Goal: Task Accomplishment & Management: Use online tool/utility

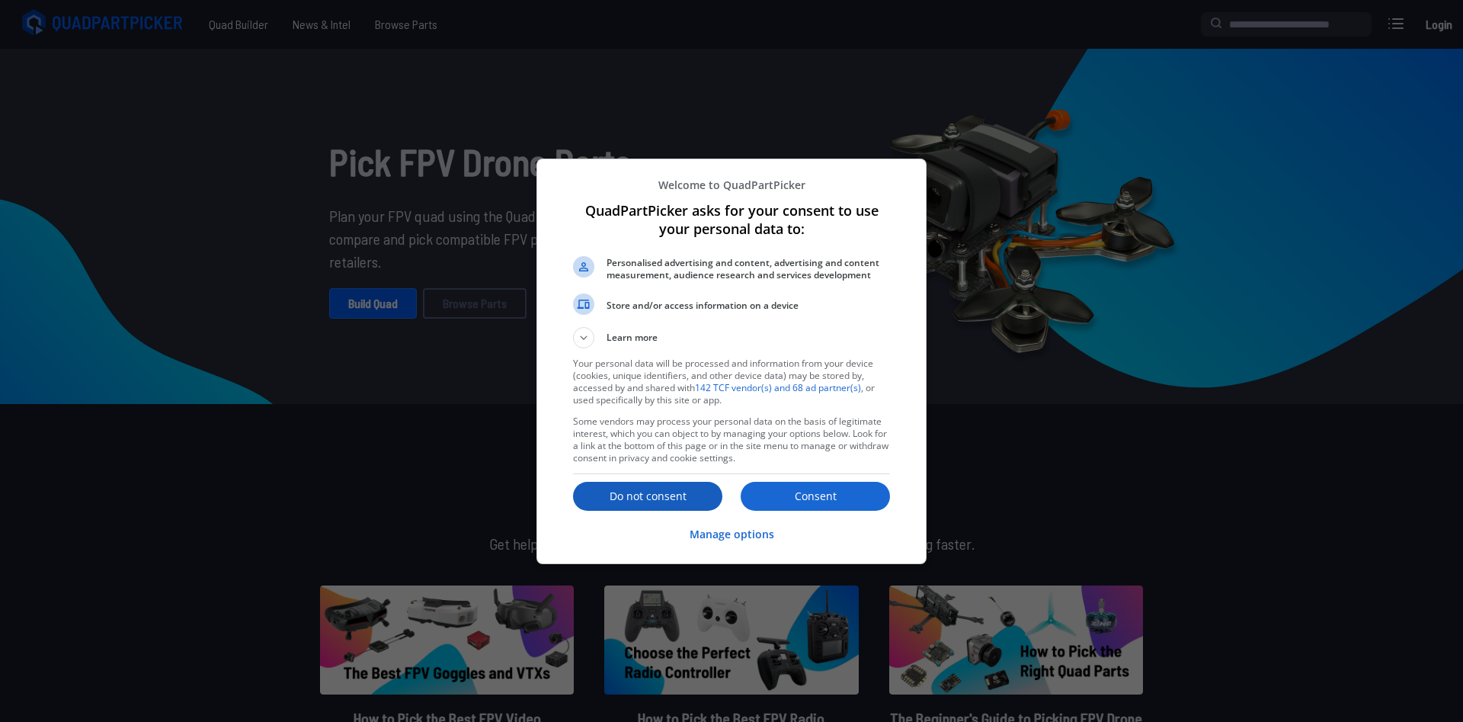
click at [622, 491] on p "Do not consent" at bounding box center [647, 495] width 149 height 15
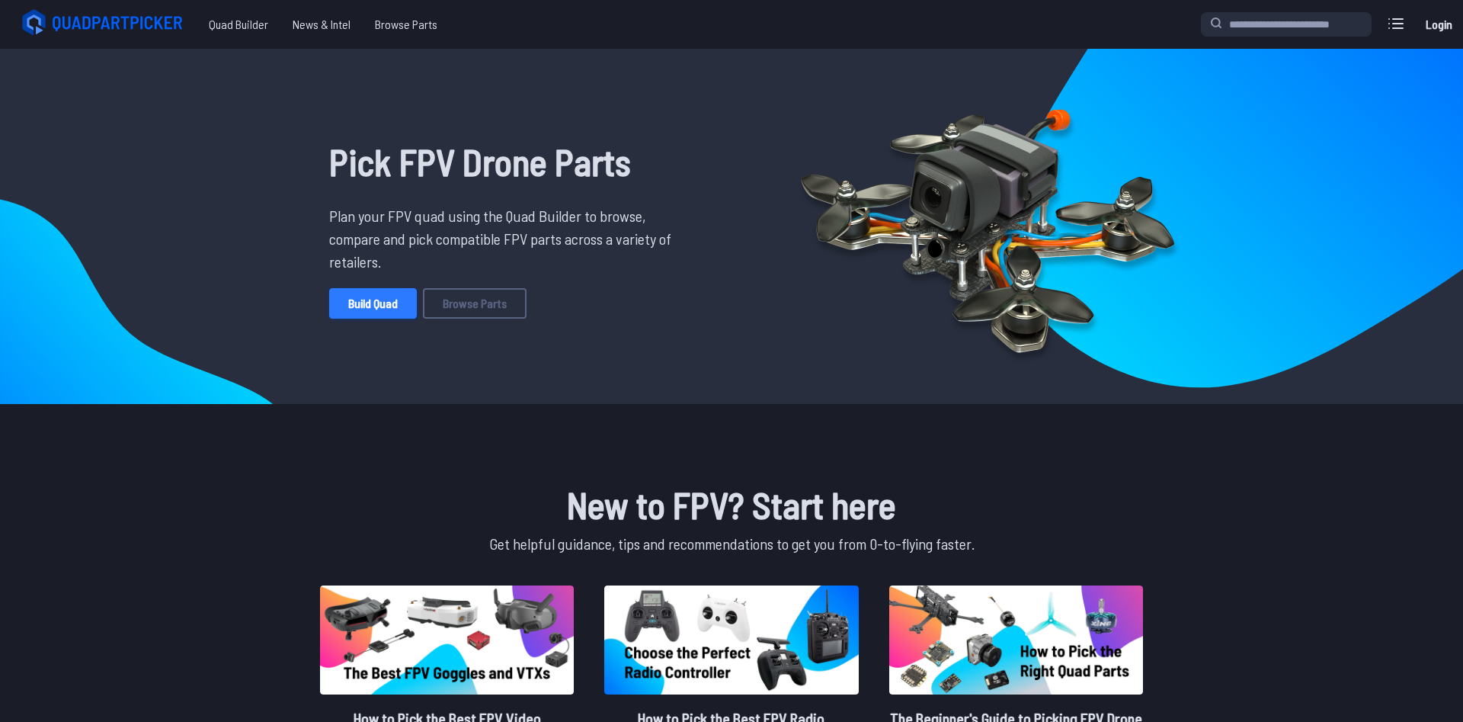
click at [392, 301] on link "Build Quad" at bounding box center [373, 303] width 88 height 30
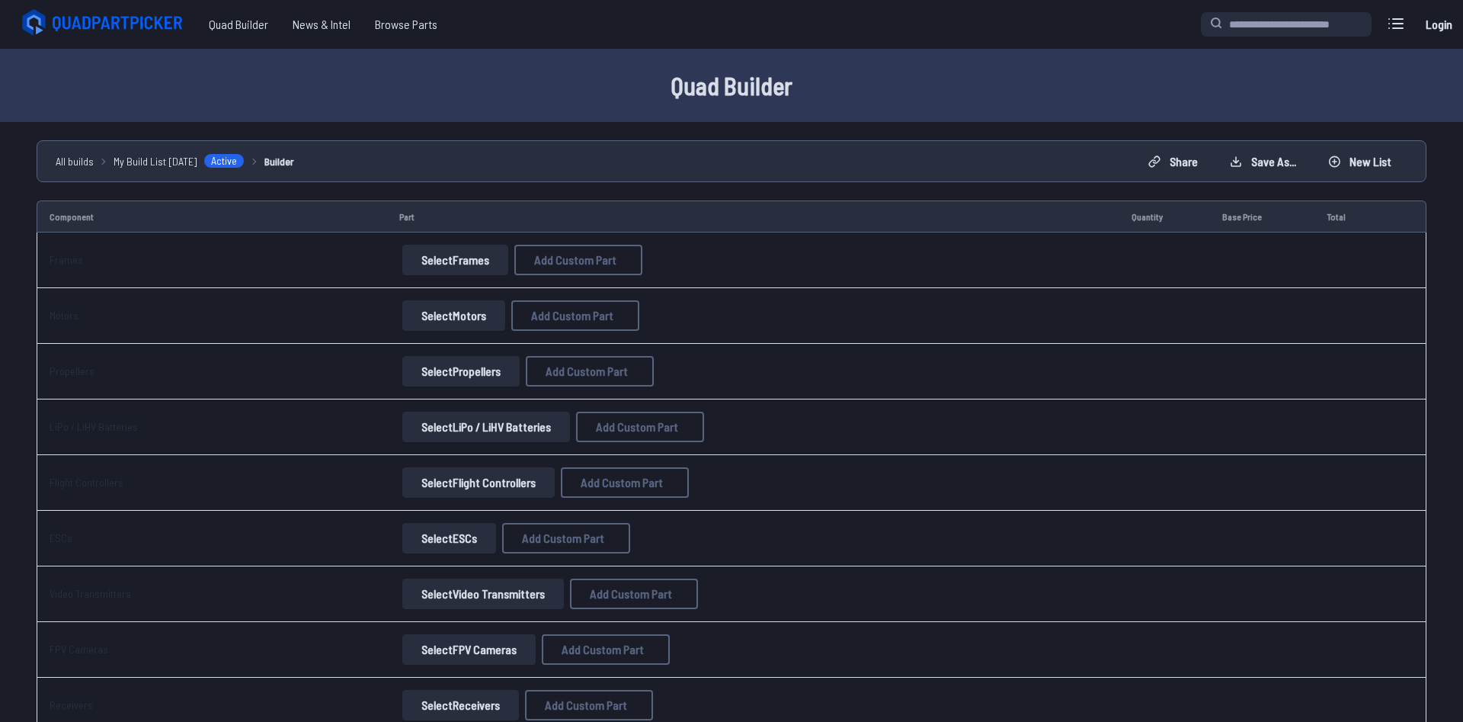
click at [446, 253] on button "Select Frames" at bounding box center [455, 260] width 106 height 30
click at [466, 261] on button "Select Frames" at bounding box center [455, 260] width 106 height 30
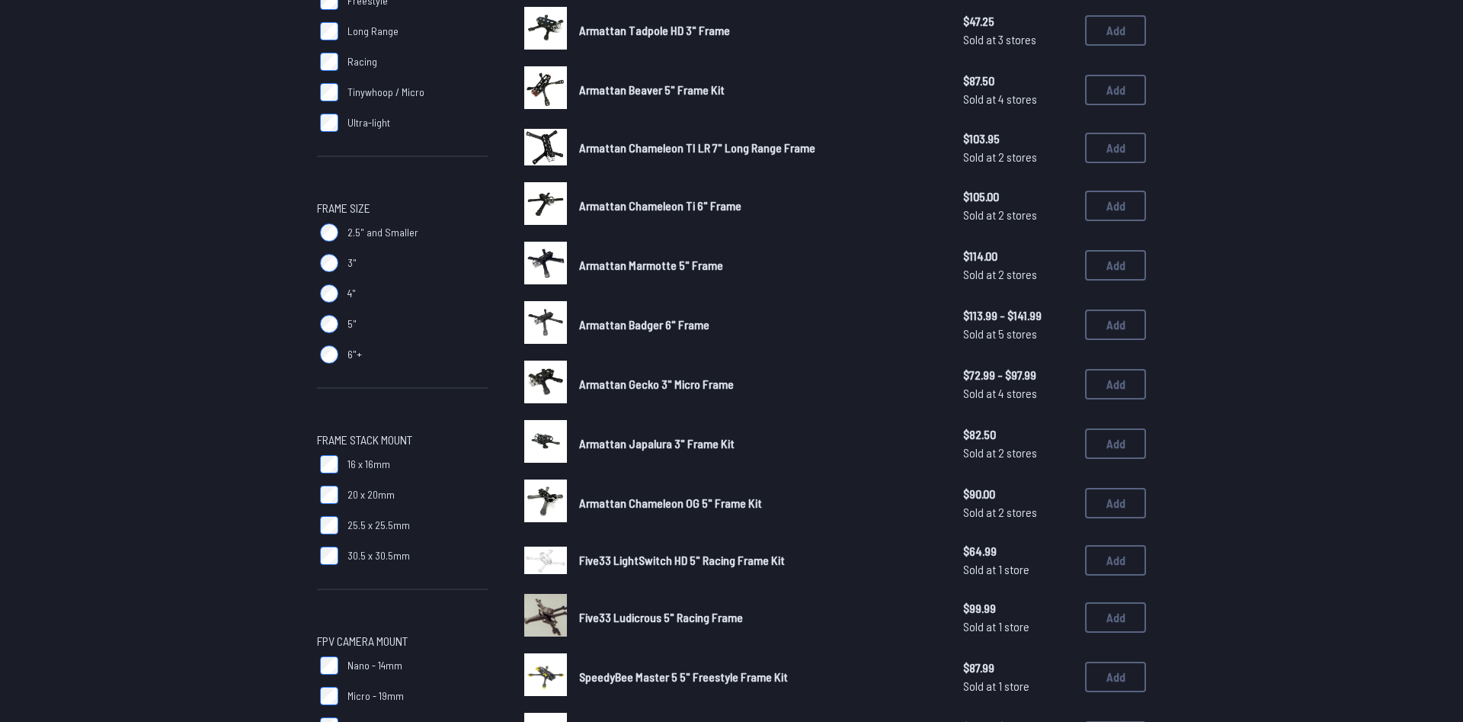
scroll to position [311, 0]
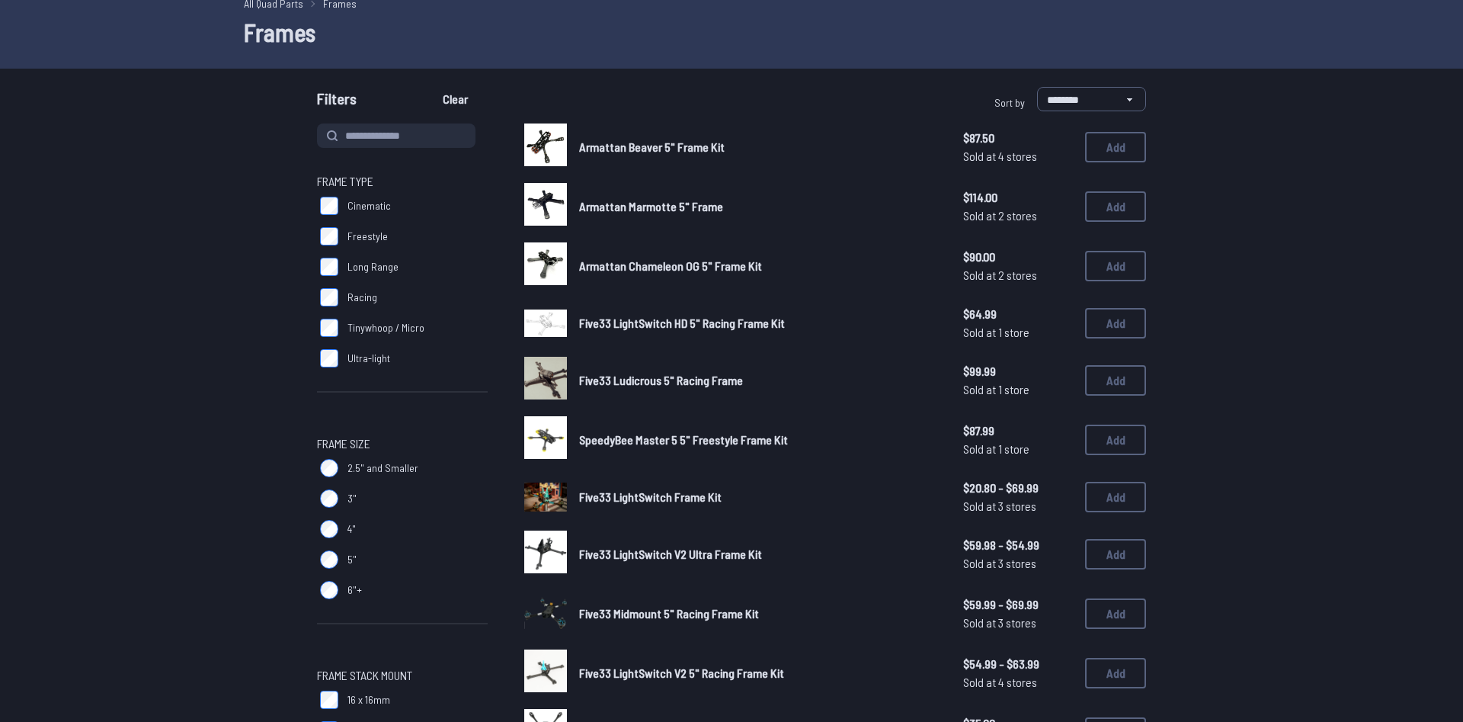
scroll to position [233, 0]
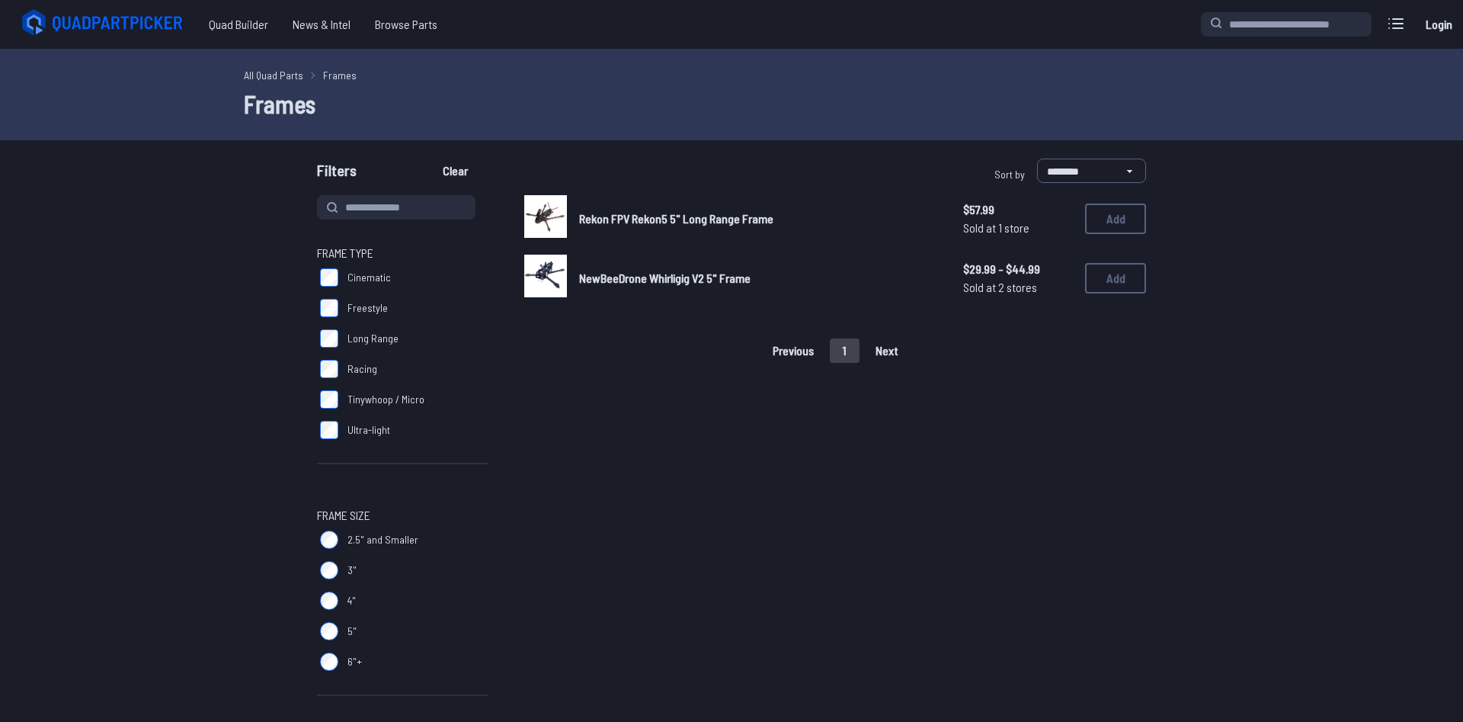
click at [658, 218] on span "Rekon FPV Rekon5 5" Long Range Frame" at bounding box center [676, 218] width 194 height 14
click at [601, 279] on span "NewBeeDrone Whirligig V2 5" Frame" at bounding box center [664, 277] width 171 height 14
click at [547, 274] on img at bounding box center [545, 275] width 43 height 43
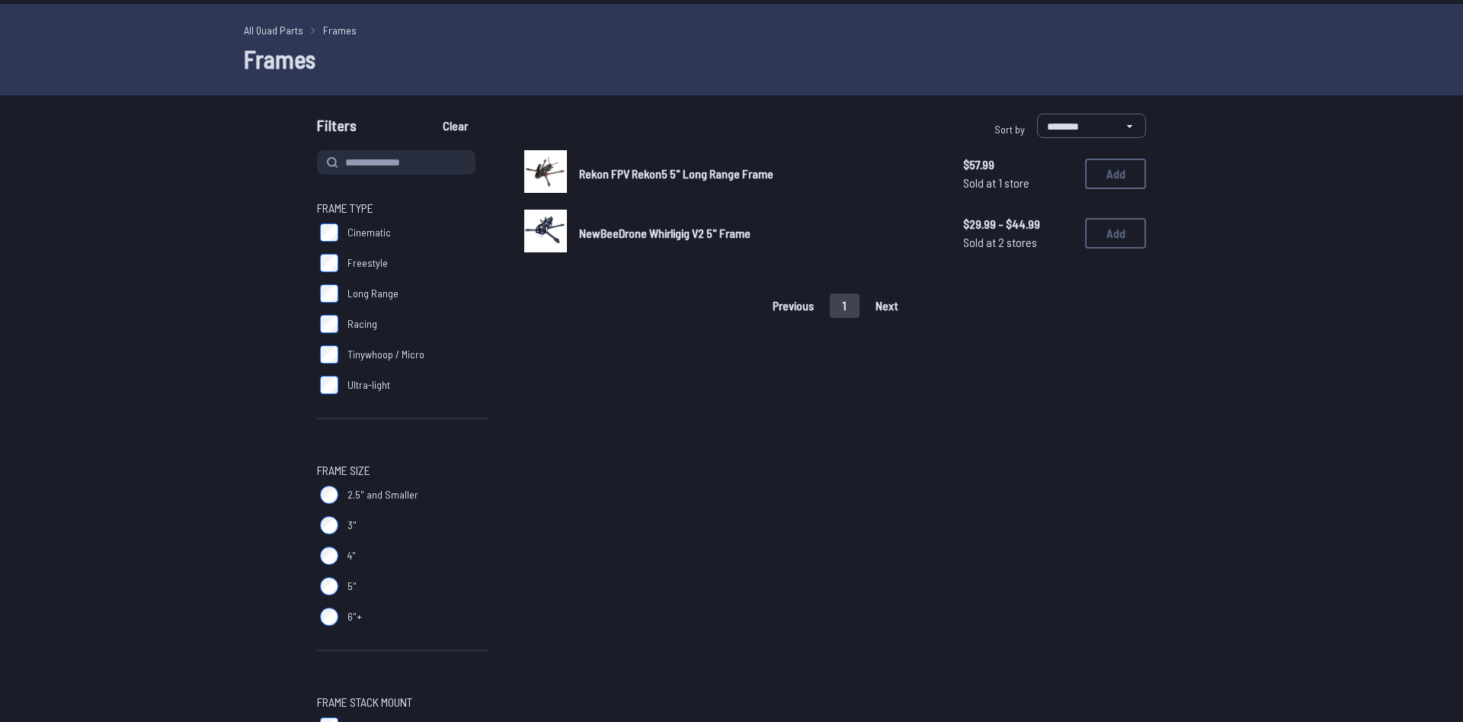
scroll to position [78, 0]
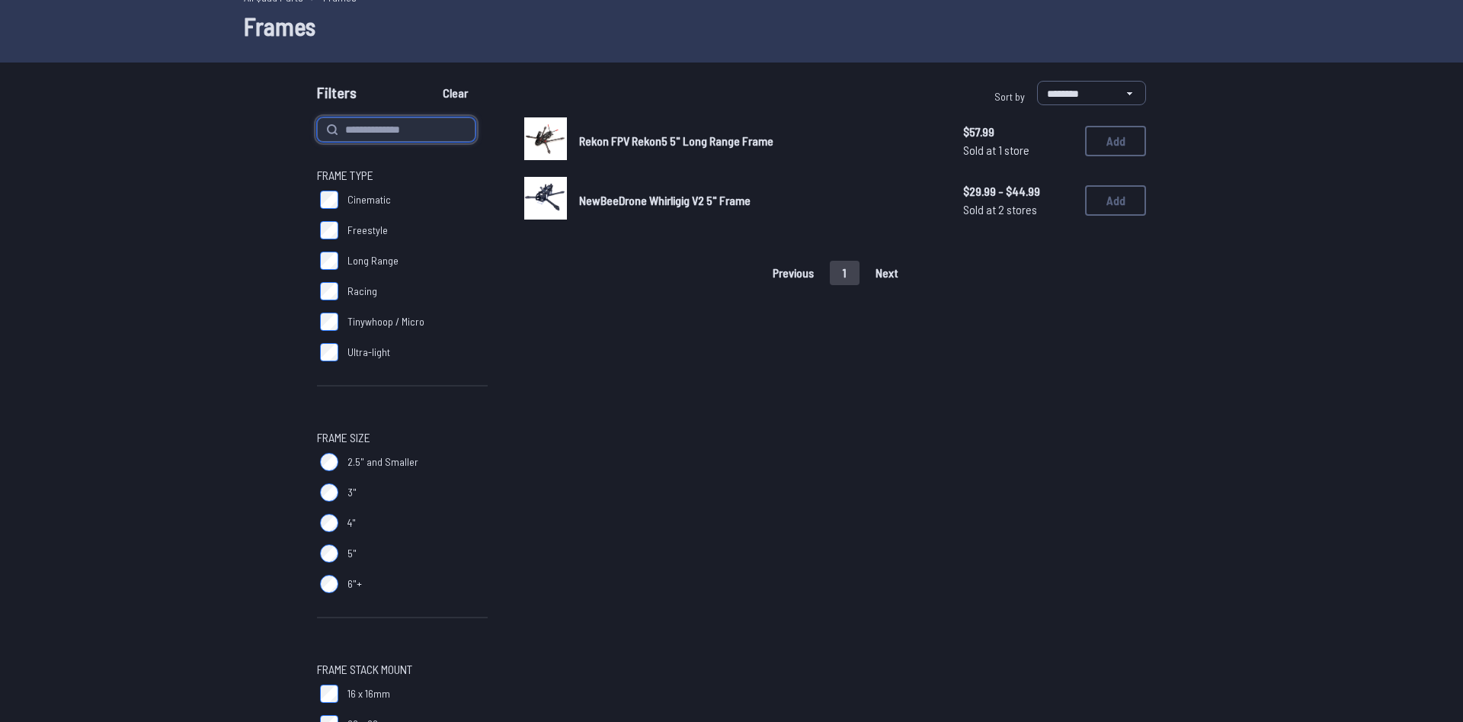
click at [362, 127] on input at bounding box center [396, 129] width 158 height 24
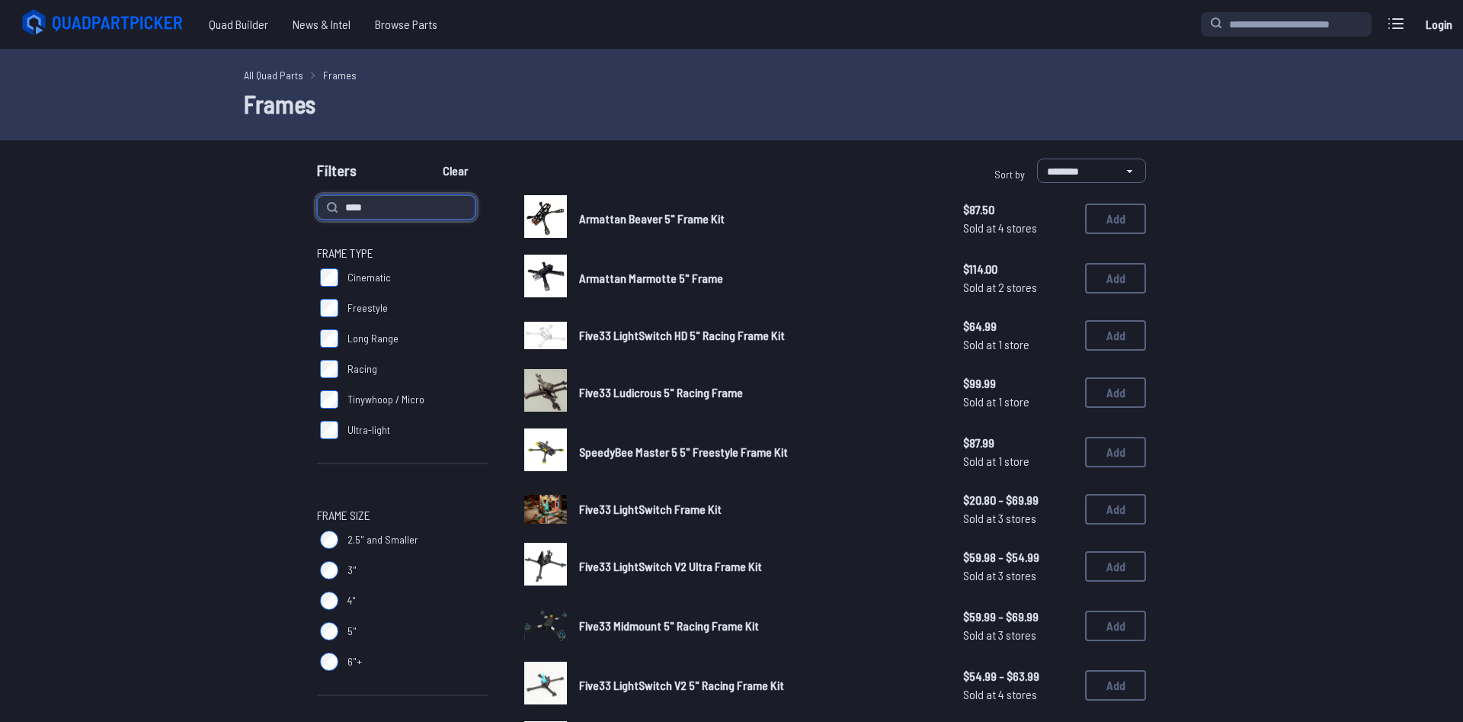
type input "****"
click at [430, 158] on button "Clear" at bounding box center [455, 170] width 51 height 24
type input "****"
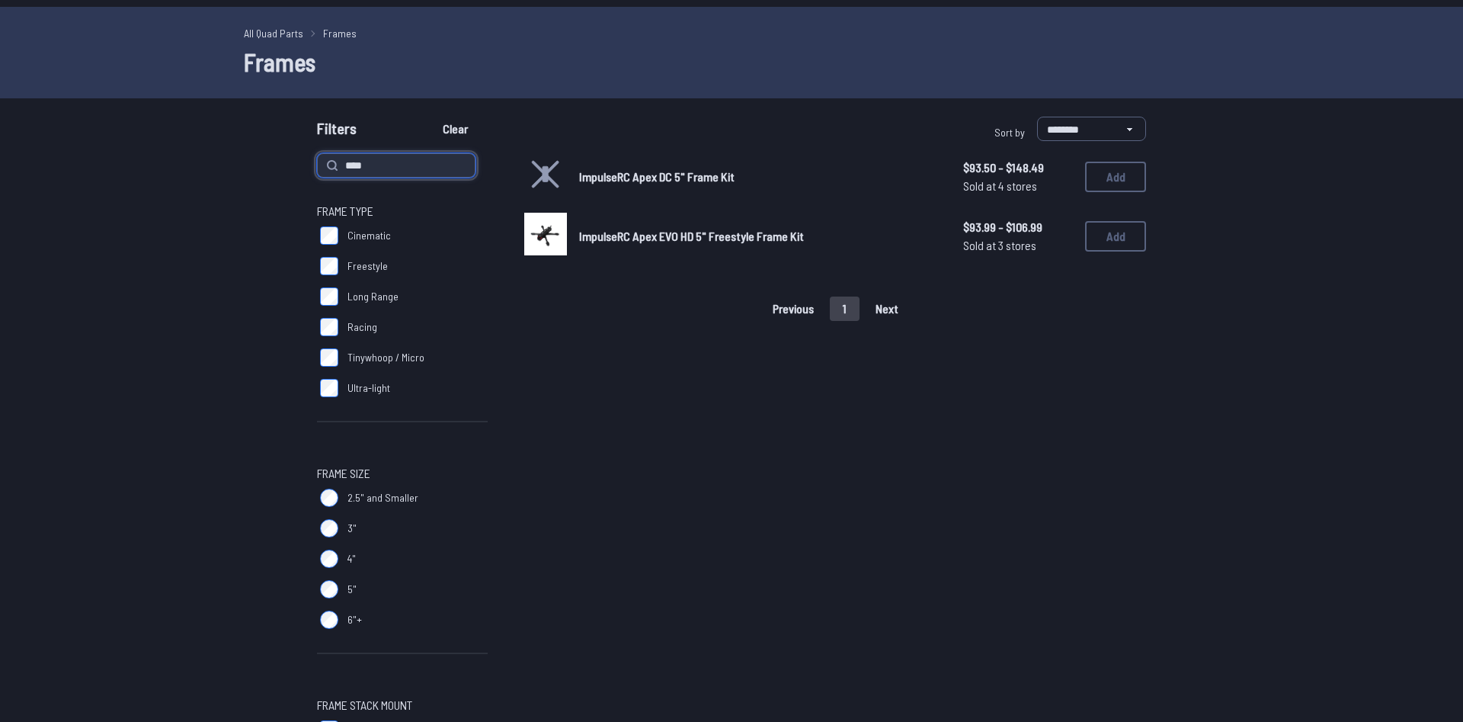
scroll to position [78, 0]
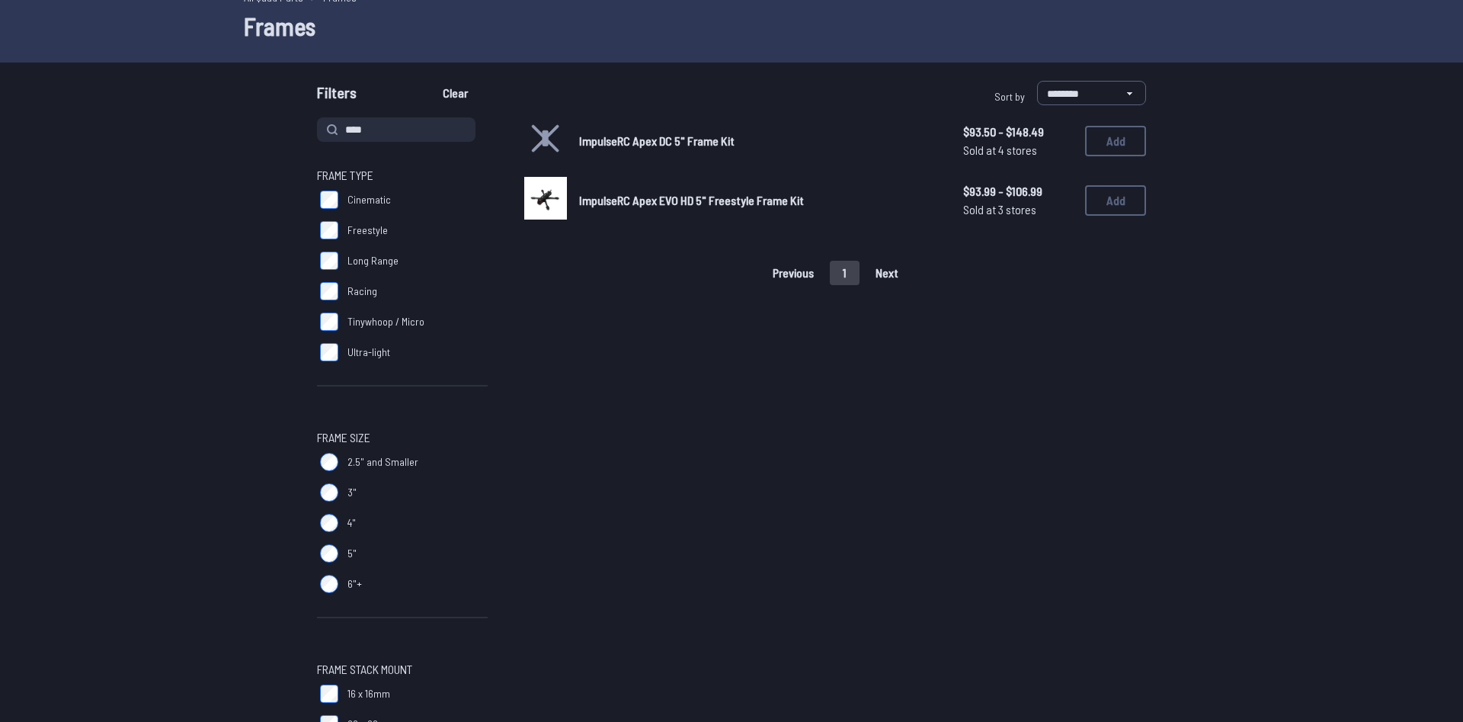
click at [662, 195] on span "ImpulseRC Apex EVO HD 5" Freestyle Frame Kit" at bounding box center [691, 200] width 225 height 14
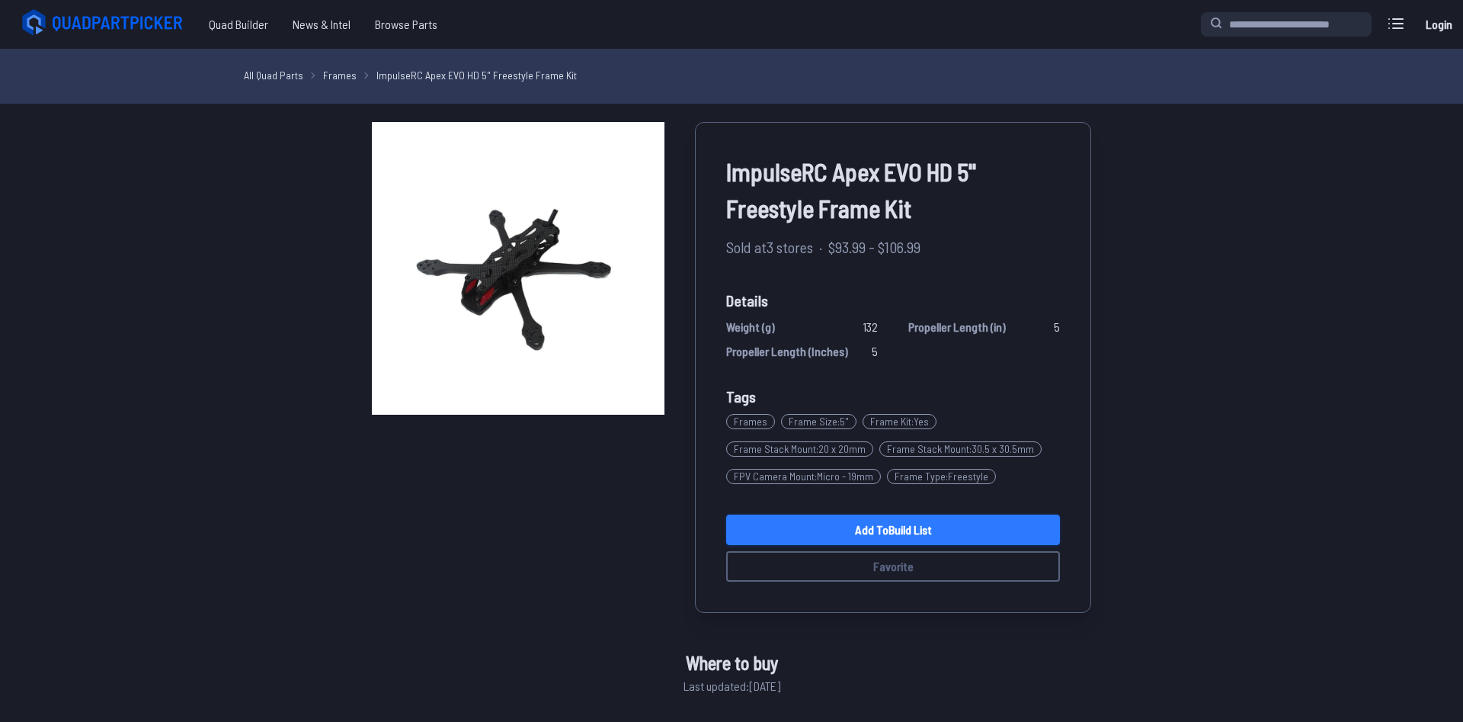
click at [898, 529] on link "Add to Build List" at bounding box center [893, 529] width 334 height 30
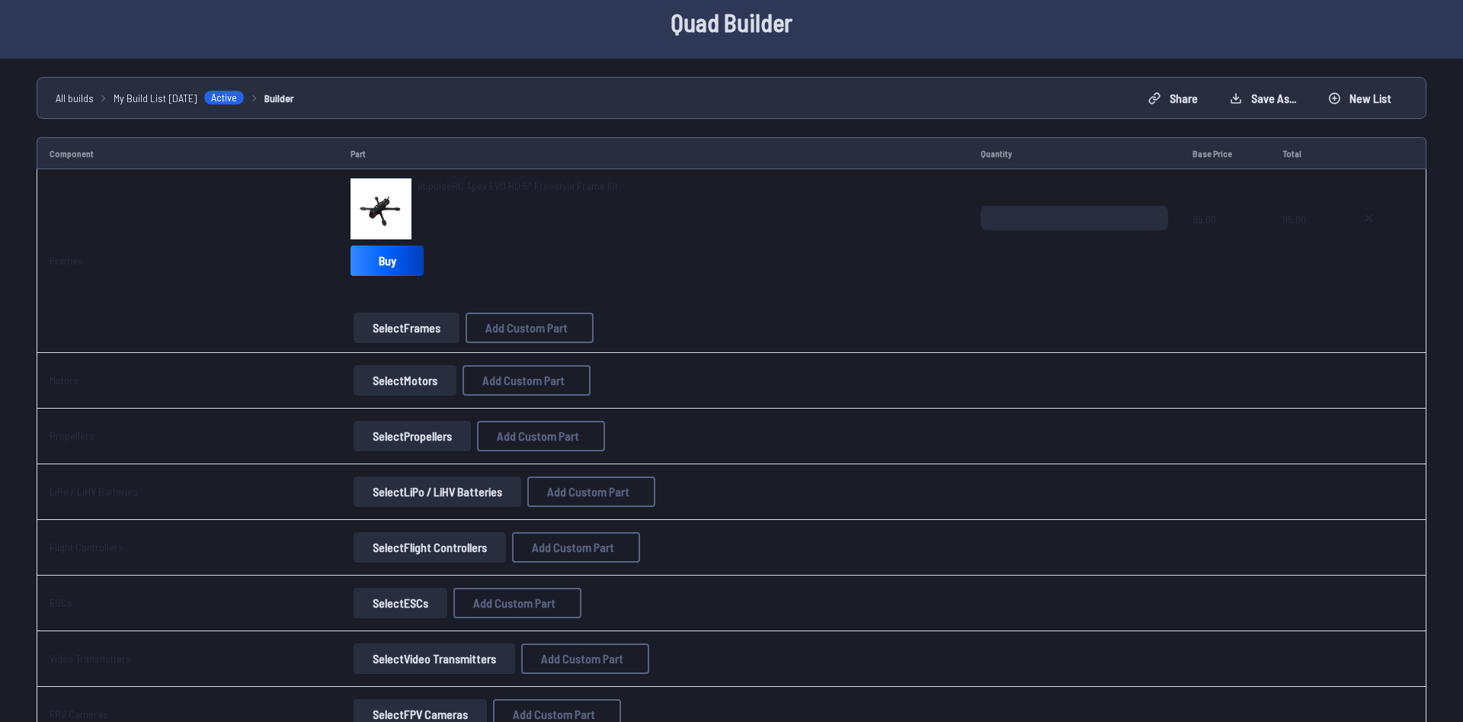
scroll to position [78, 0]
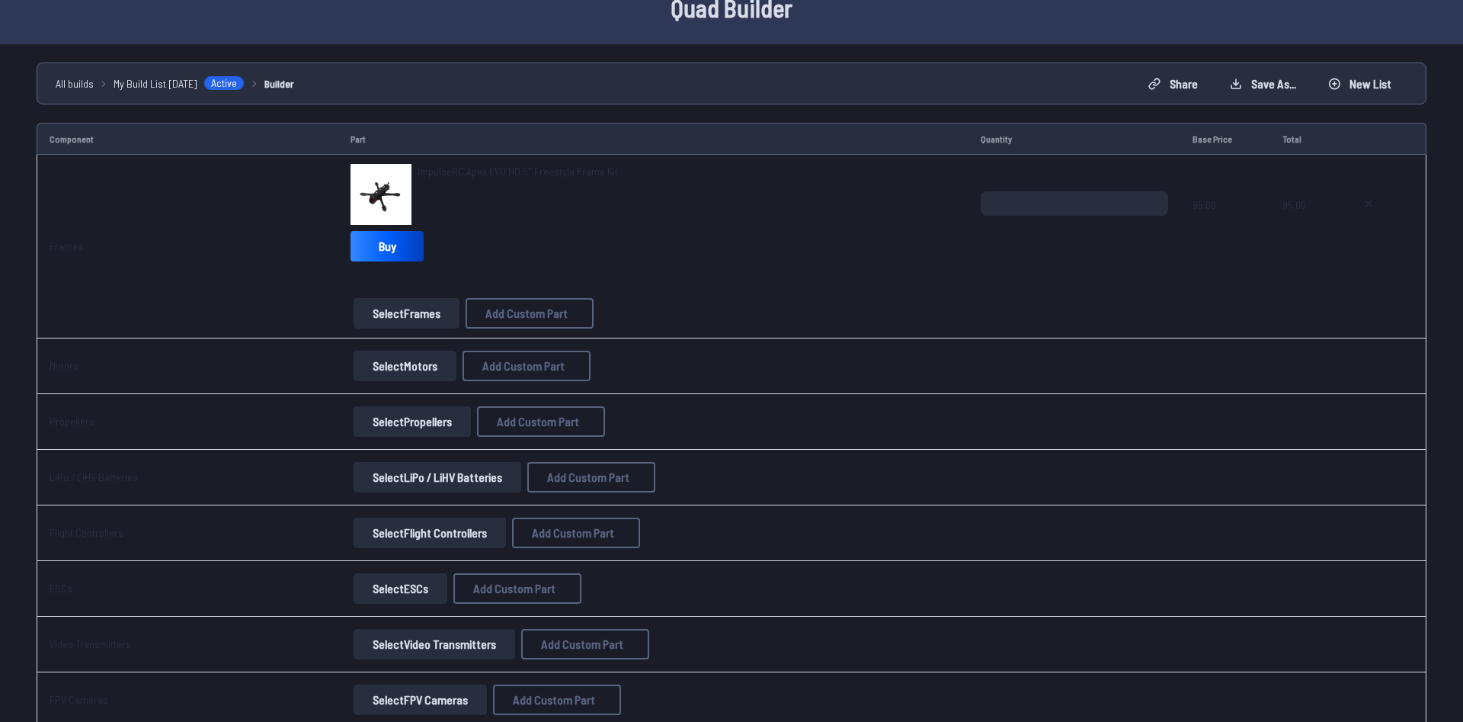
click at [395, 365] on button "Select Motors" at bounding box center [405, 365] width 103 height 30
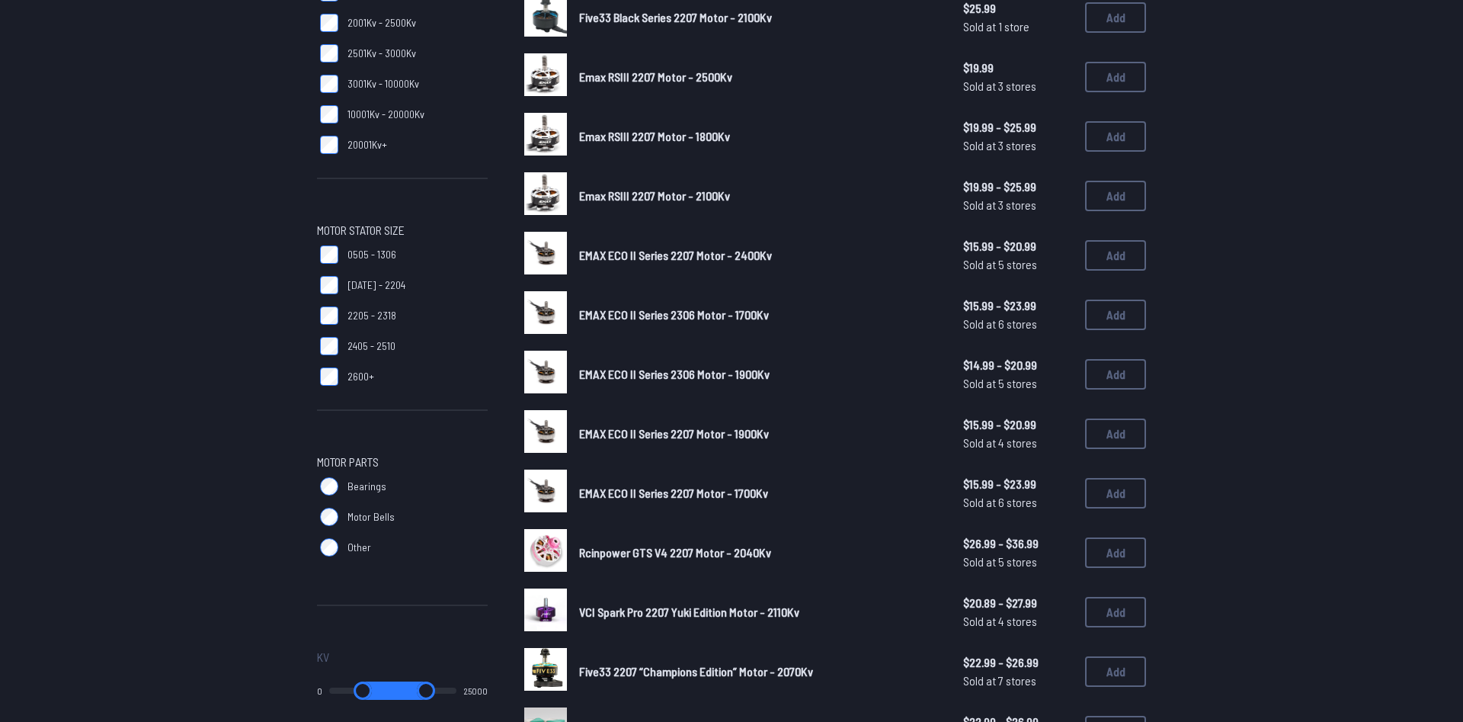
scroll to position [155, 0]
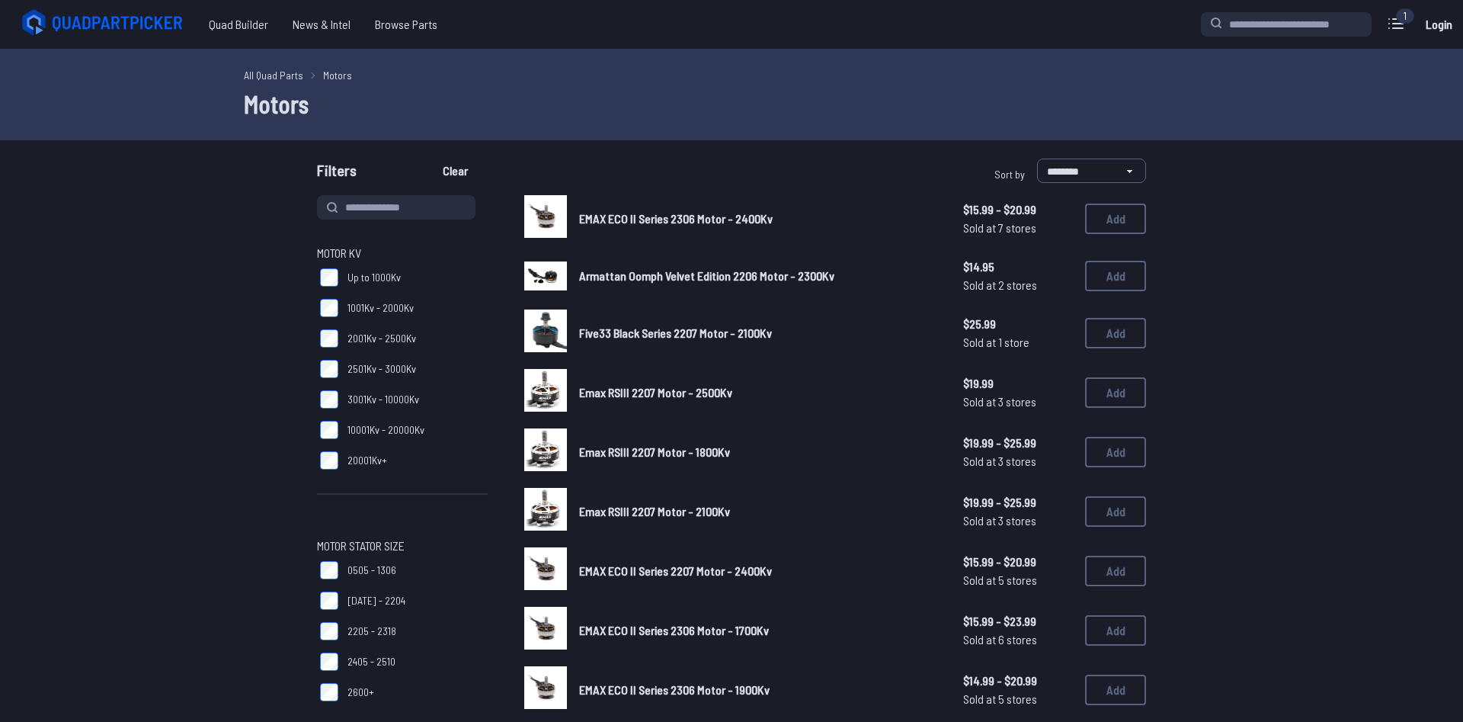
click at [272, 102] on h1 "Motors" at bounding box center [731, 103] width 975 height 37
click at [283, 69] on link "All Quad Parts" at bounding box center [273, 75] width 59 height 16
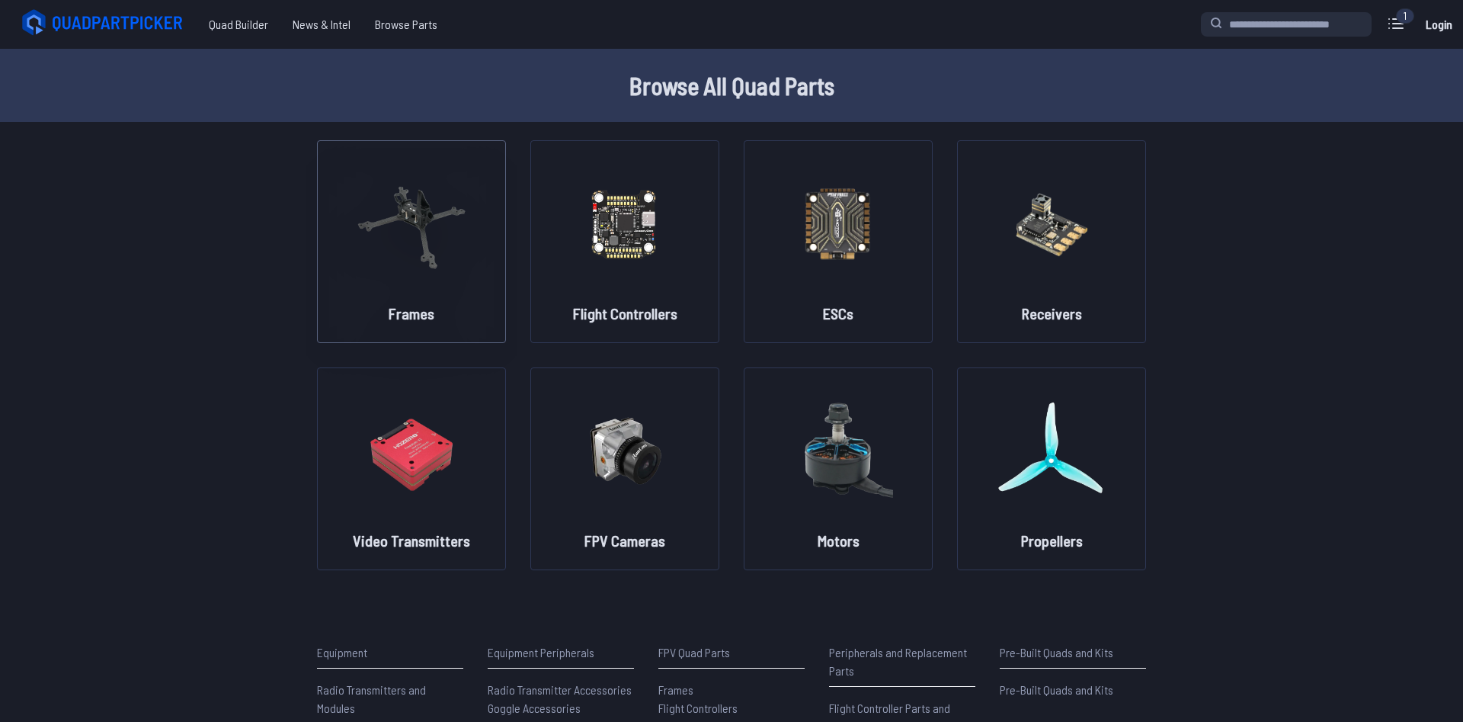
click at [424, 218] on img at bounding box center [412, 223] width 110 height 134
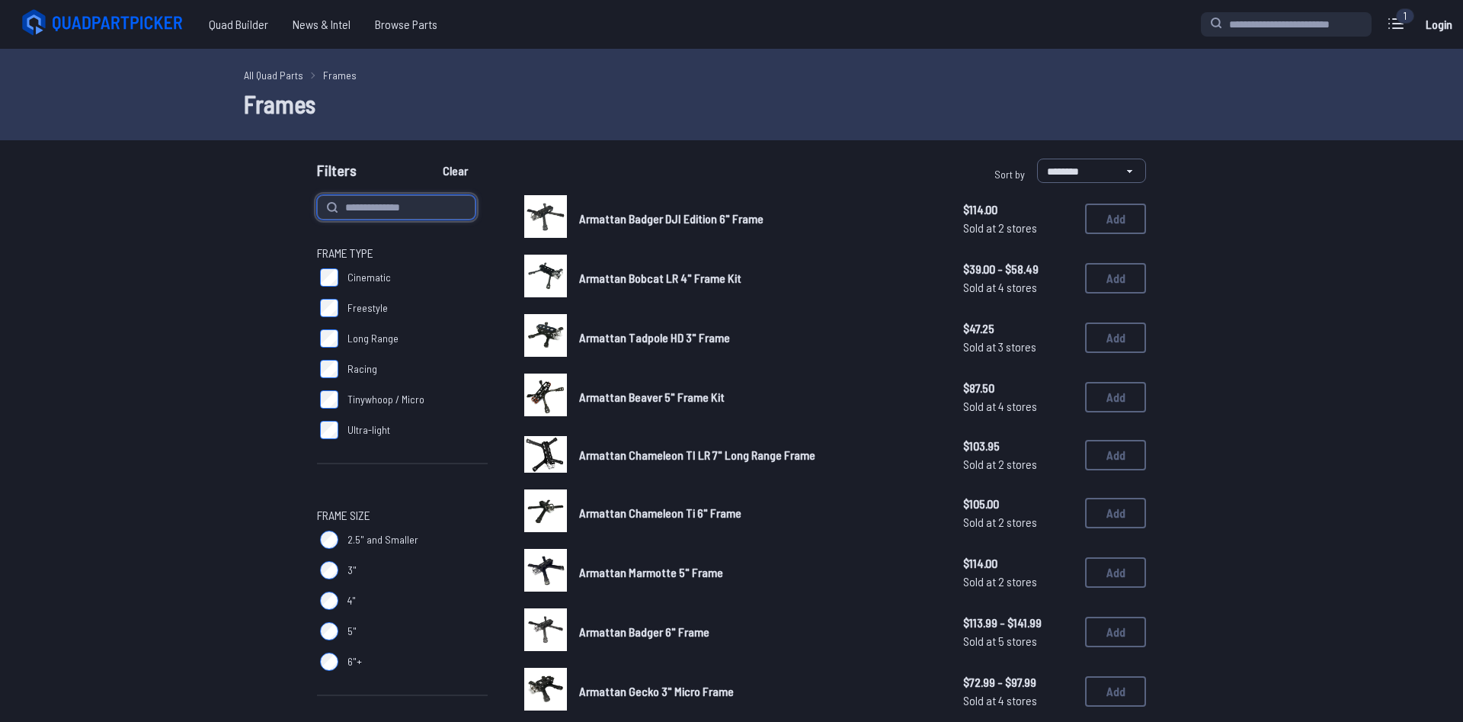
click at [370, 201] on input at bounding box center [396, 207] width 158 height 24
type input "****"
click at [430, 158] on button "Clear" at bounding box center [455, 170] width 51 height 24
type input "****"
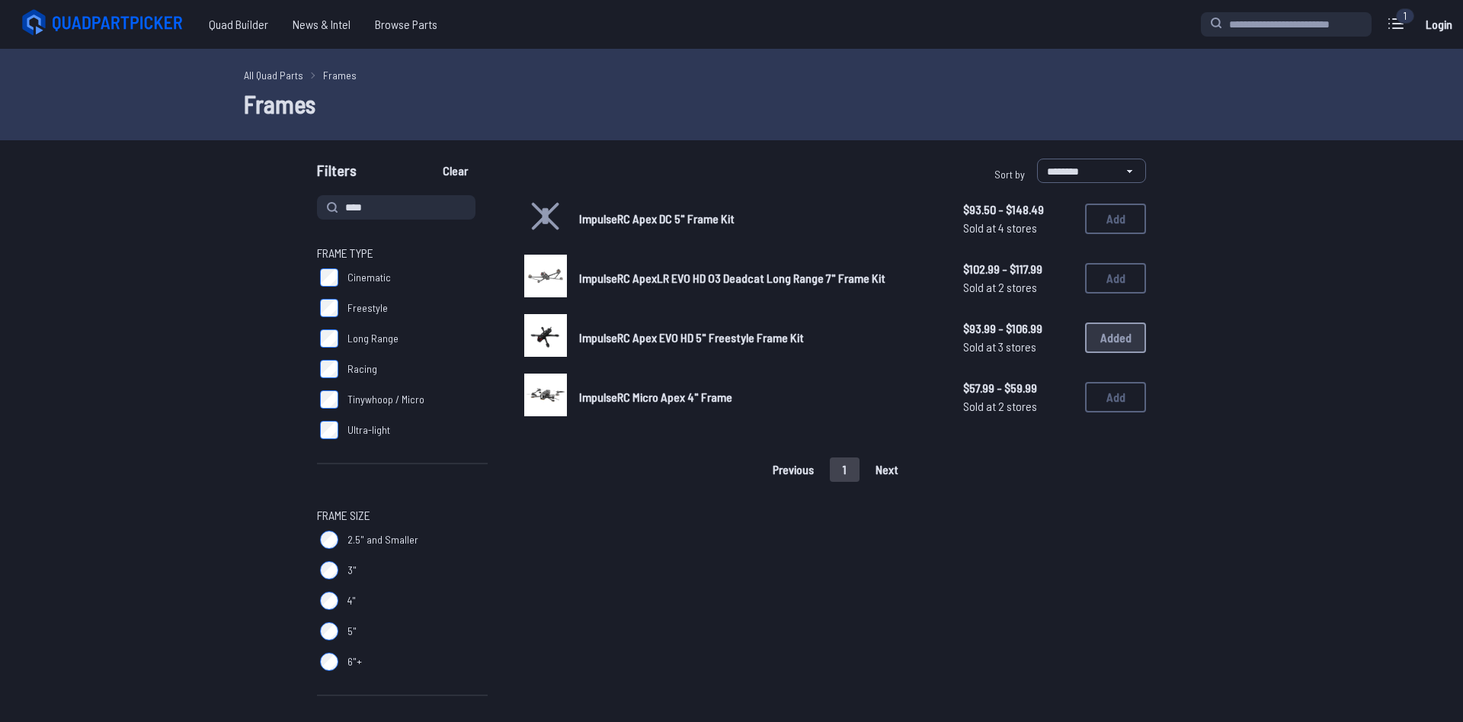
click at [663, 216] on span "ImpulseRC Apex DC 5" Frame Kit" at bounding box center [656, 218] width 155 height 14
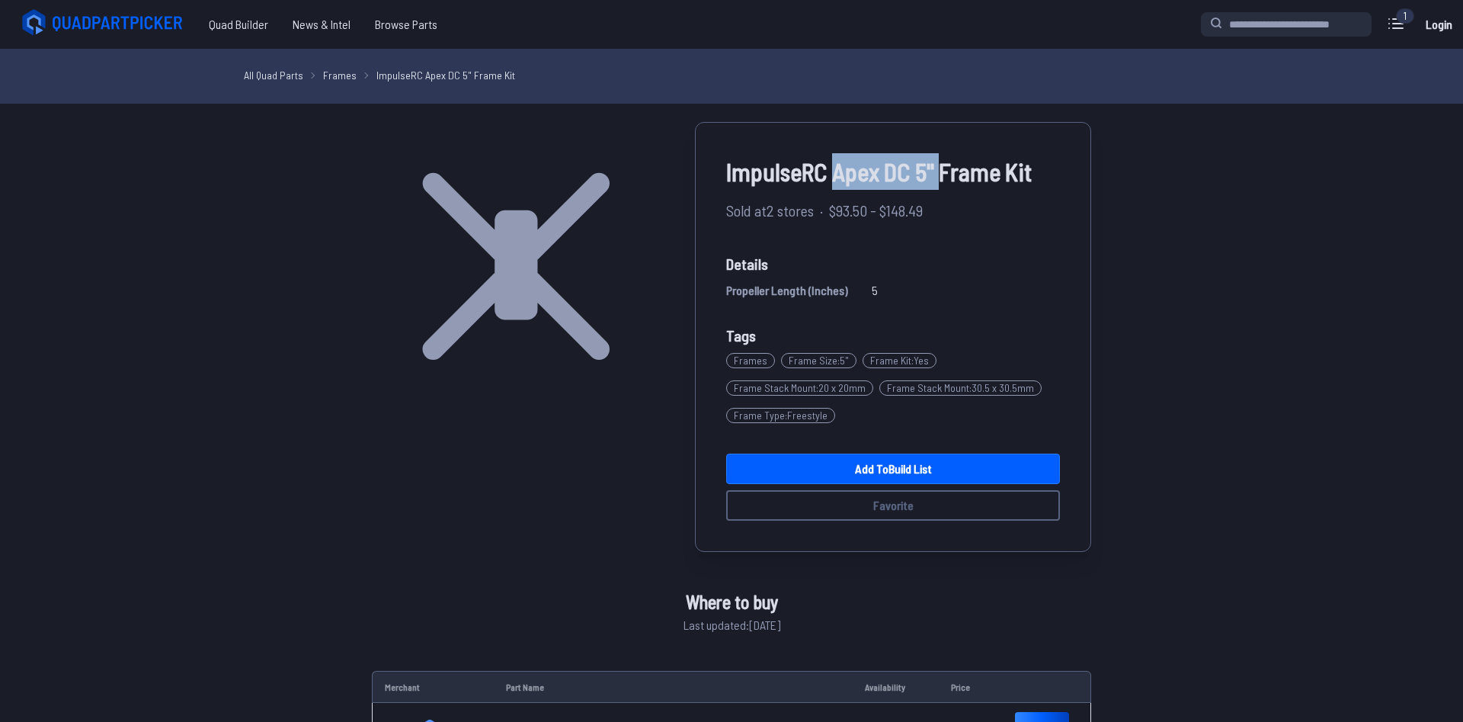
drag, startPoint x: 949, startPoint y: 168, endPoint x: 838, endPoint y: 173, distance: 110.6
click at [838, 173] on span "ImpulseRC Apex DC 5" Frame Kit" at bounding box center [893, 171] width 334 height 37
copy span "Apex DC 5""
